Goal: Obtain resource: Obtain resource

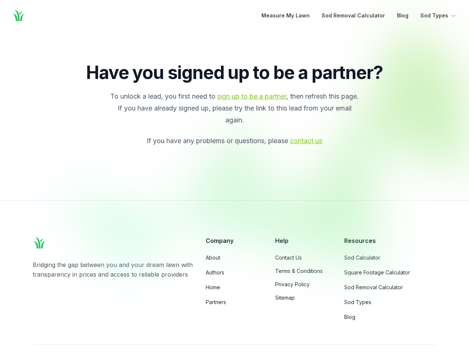
click at [234, 178] on div at bounding box center [267, 153] width 429 height 252
click at [438, 16] on button "Sod Types" at bounding box center [438, 15] width 37 height 9
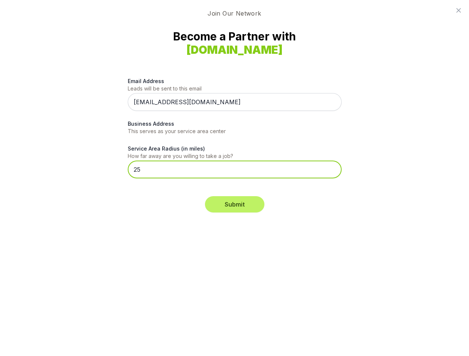
click at [234, 178] on input "25" at bounding box center [235, 170] width 214 height 18
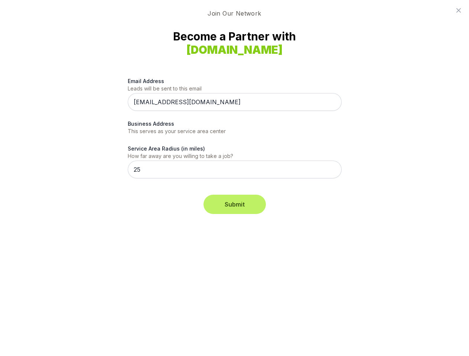
click at [235, 205] on button "Submit" at bounding box center [234, 204] width 59 height 16
click at [458, 10] on icon at bounding box center [458, 10] width 4 height 4
